Goal: Navigation & Orientation: Find specific page/section

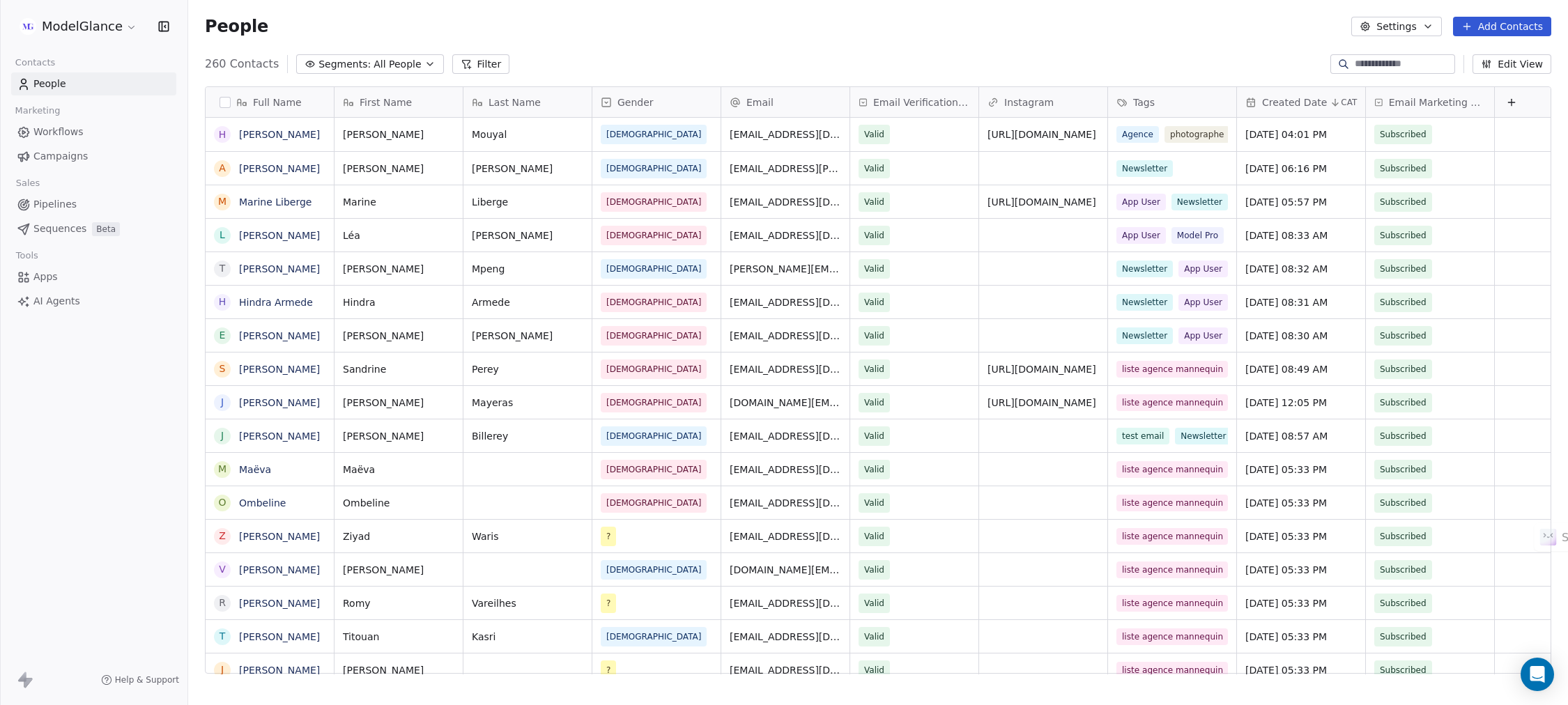
scroll to position [604, 1364]
click at [355, 14] on div "People Settings Add Contacts" at bounding box center [878, 26] width 1380 height 53
click at [467, 15] on div "People Settings Add Contacts" at bounding box center [878, 26] width 1380 height 53
click at [579, 20] on div "People Settings Add Contacts" at bounding box center [878, 27] width 1346 height 20
click at [278, 164] on link "[PERSON_NAME]" at bounding box center [279, 168] width 81 height 12
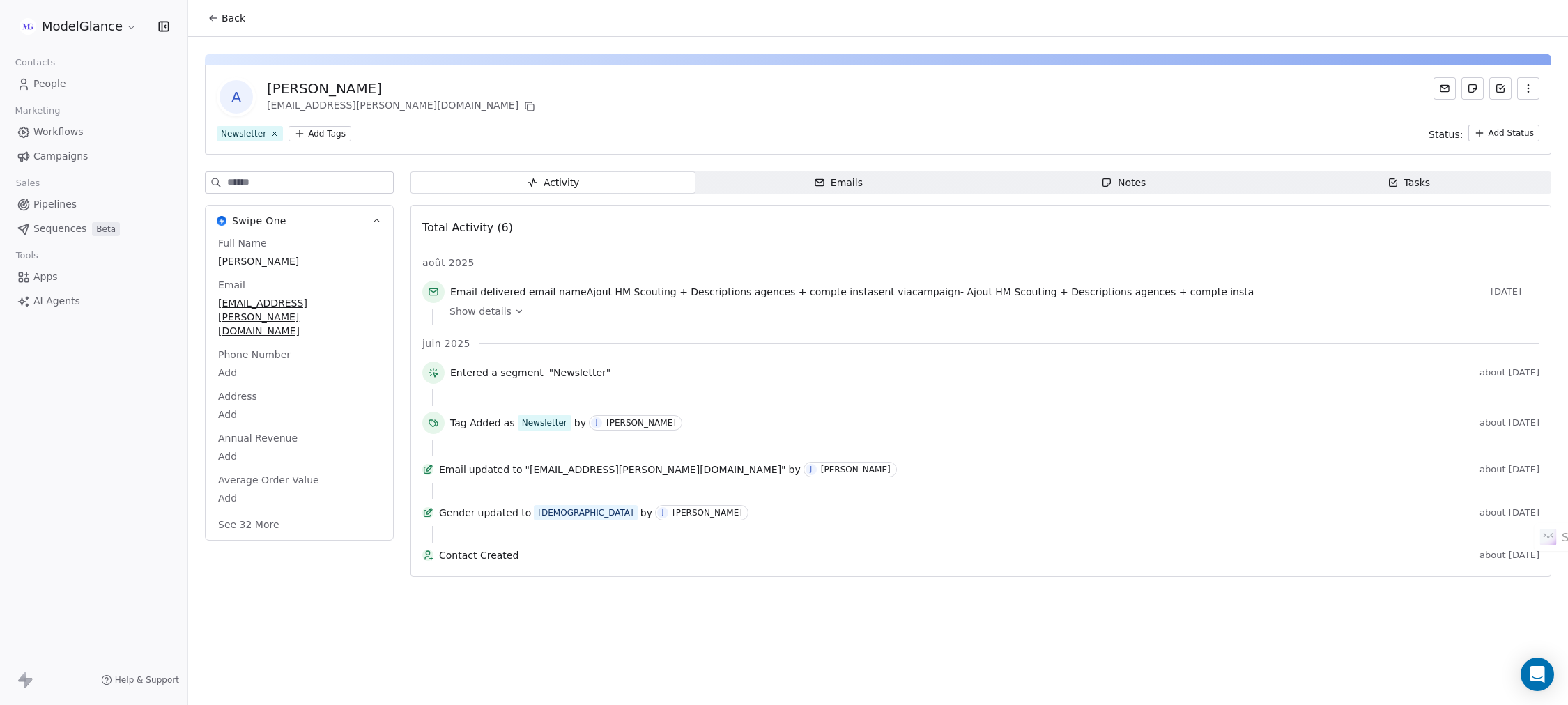
click at [56, 85] on span "People" at bounding box center [50, 84] width 33 height 14
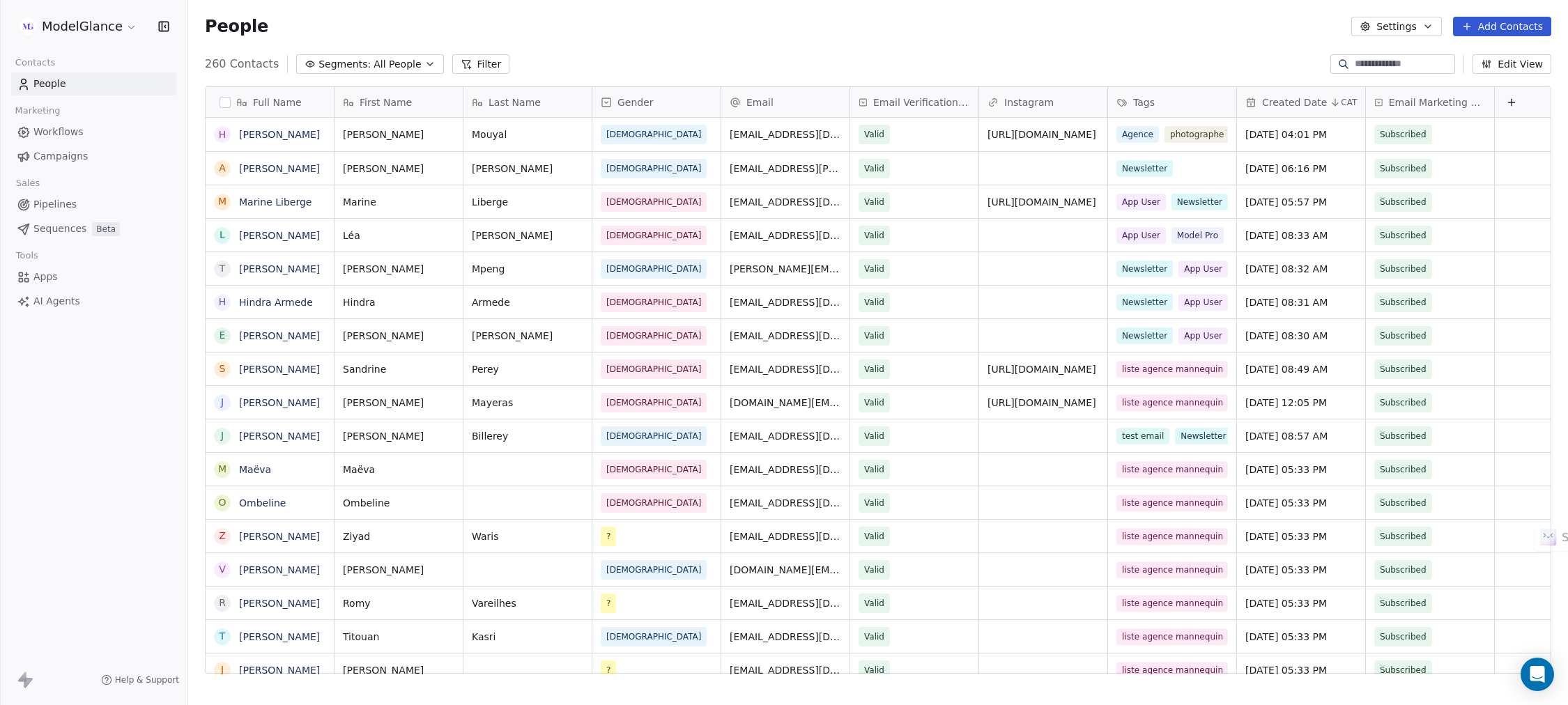
scroll to position [604, 1364]
click at [268, 139] on link "[PERSON_NAME]" at bounding box center [279, 134] width 81 height 12
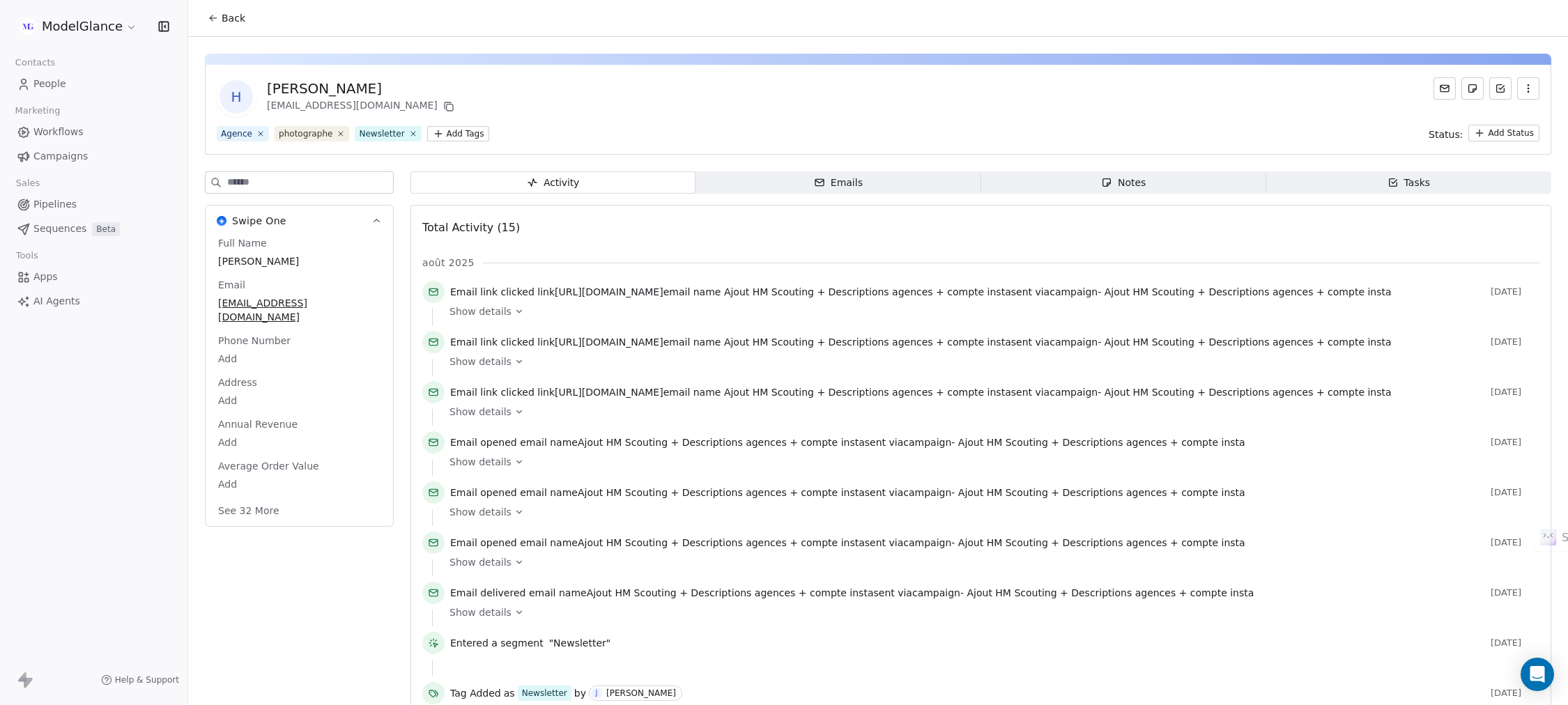
click at [60, 77] on span "People" at bounding box center [50, 84] width 33 height 14
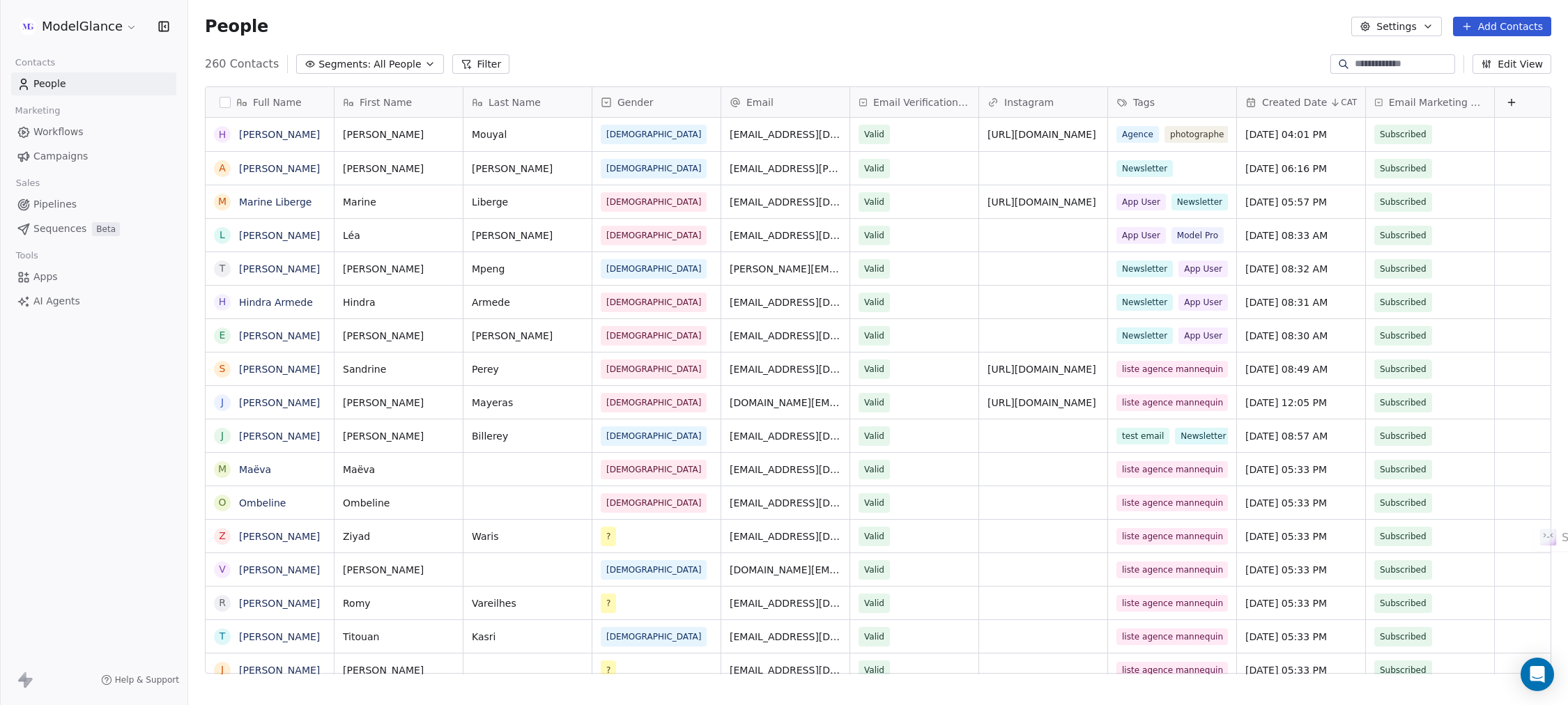
scroll to position [604, 1364]
click at [660, 26] on div "People Settings Add Contacts" at bounding box center [878, 27] width 1346 height 20
click at [805, 23] on div "People Settings Add Contacts" at bounding box center [878, 27] width 1346 height 20
drag, startPoint x: 946, startPoint y: 21, endPoint x: 929, endPoint y: 1, distance: 26.2
click at [945, 20] on div "People Settings Add Contacts" at bounding box center [878, 27] width 1346 height 20
